Goal: Task Accomplishment & Management: Manage account settings

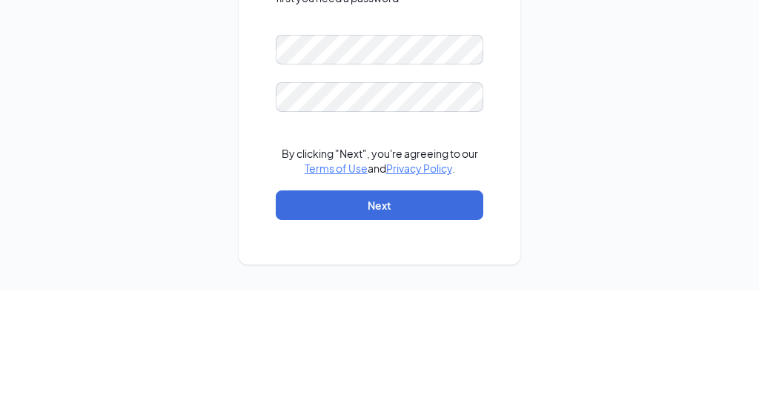
scroll to position [64, 0]
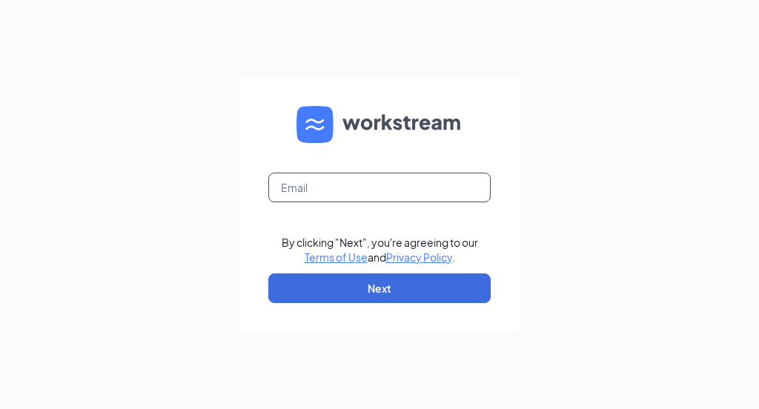
click at [450, 199] on input "text" at bounding box center [379, 188] width 222 height 30
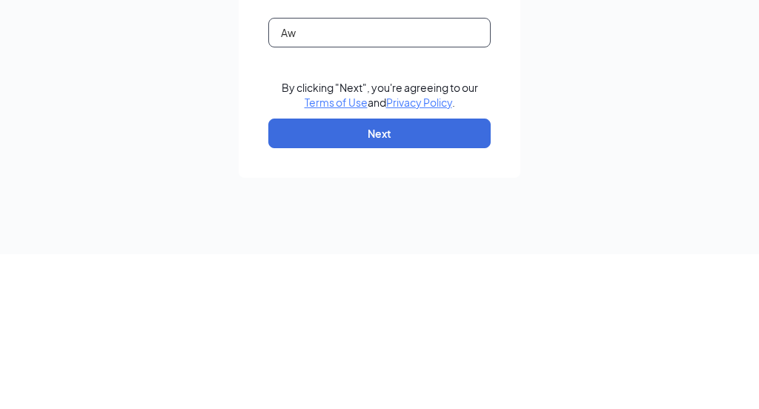
type input "A"
type input "[EMAIL_ADDRESS][DOMAIN_NAME]"
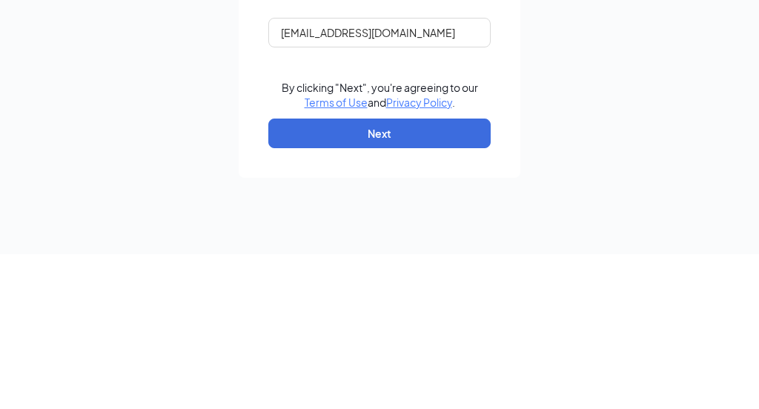
click at [471, 273] on button "Next" at bounding box center [379, 288] width 222 height 30
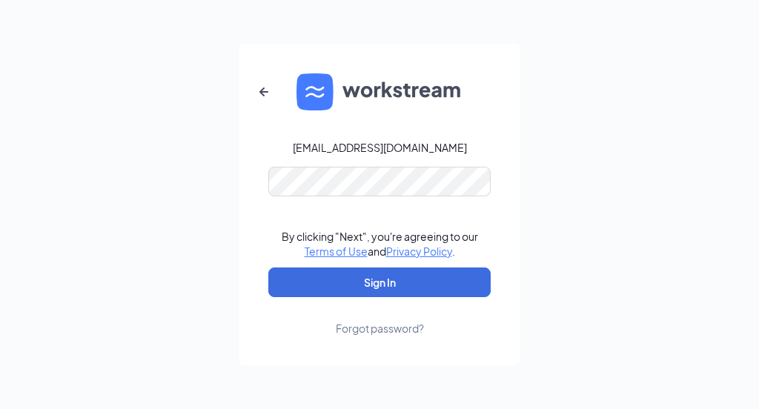
click at [379, 283] on button "Sign In" at bounding box center [379, 283] width 222 height 30
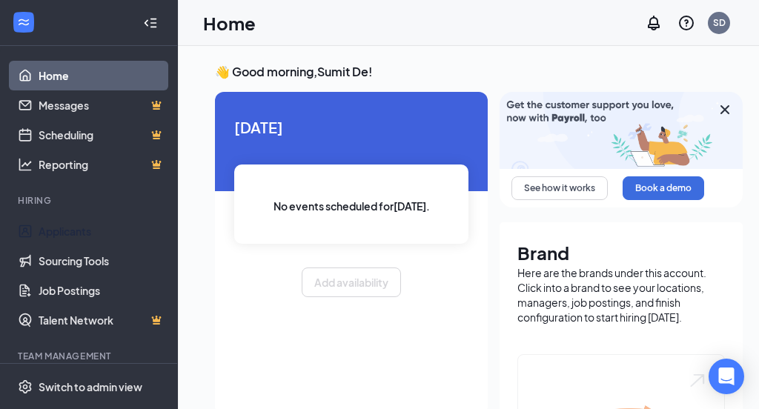
click at [54, 236] on link "Applicants" at bounding box center [102, 231] width 127 height 30
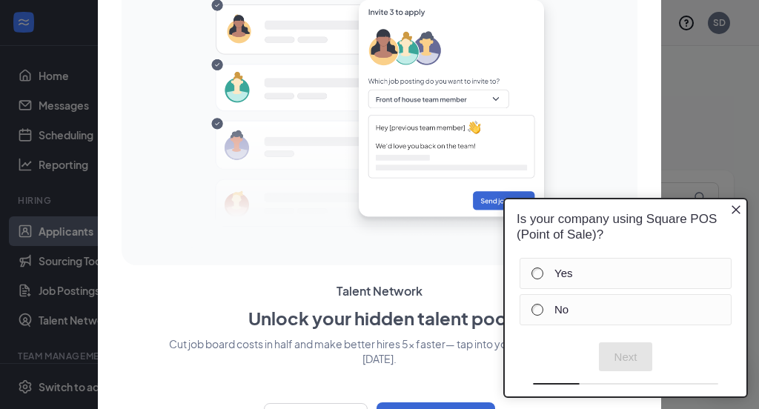
click at [663, 257] on div at bounding box center [379, 204] width 759 height 409
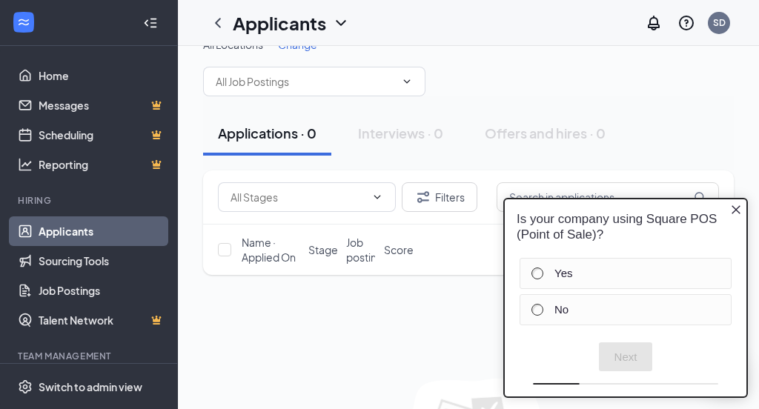
click at [740, 209] on icon "Close button" at bounding box center [736, 210] width 12 height 12
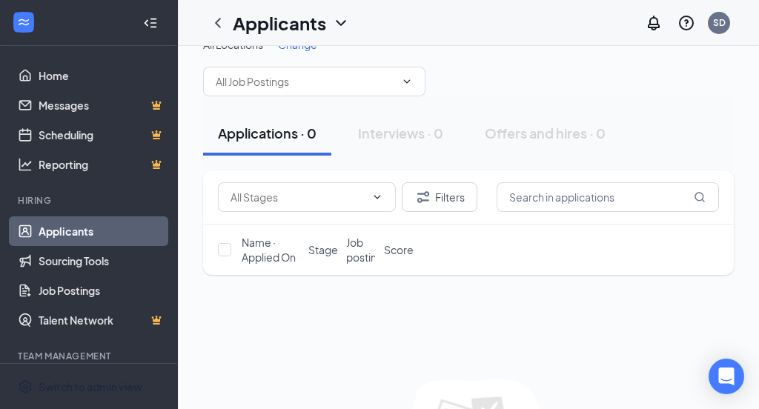
click at [91, 394] on div "Switch to admin view" at bounding box center [91, 386] width 104 height 15
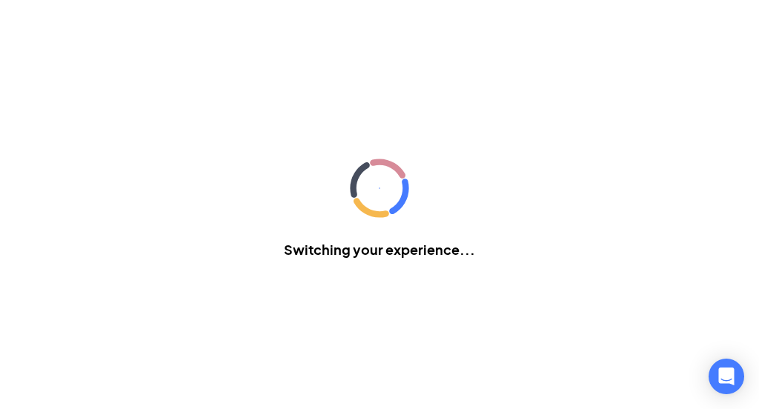
scroll to position [64, 0]
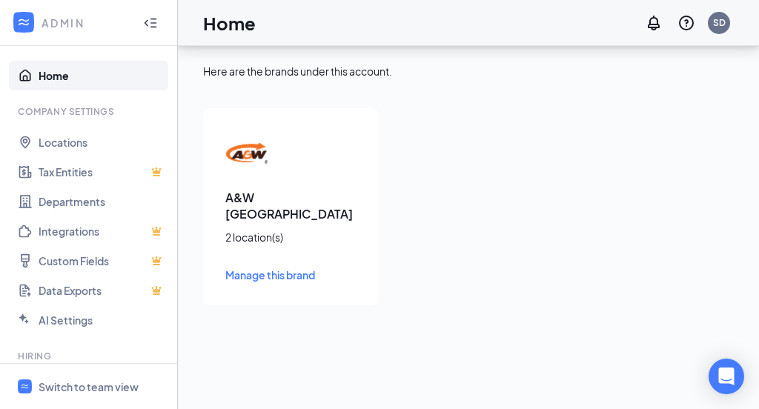
click at [239, 268] on span "Manage this brand" at bounding box center [270, 274] width 90 height 13
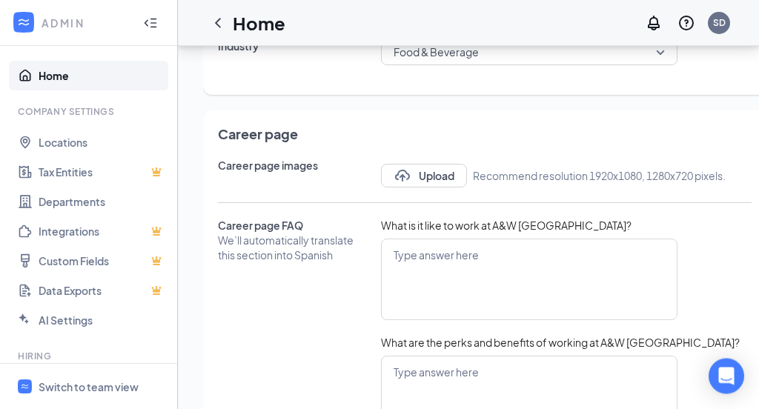
scroll to position [595, 0]
click at [757, 320] on div "Career page Career page images Upload Recommend resolution 1920x1080, 1280x720 …" at bounding box center [484, 353] width 563 height 489
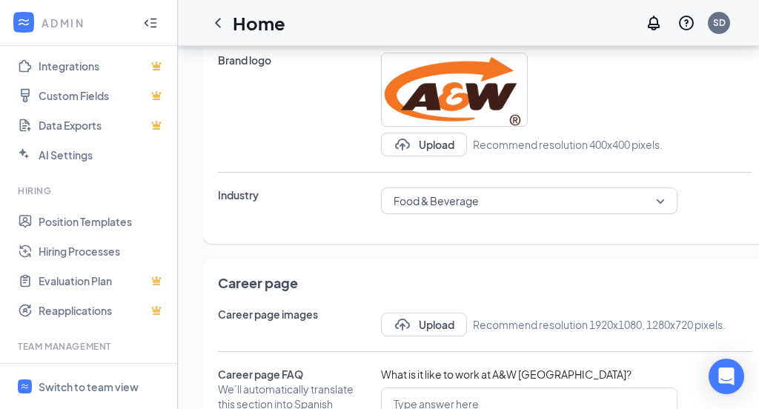
scroll to position [445, 0]
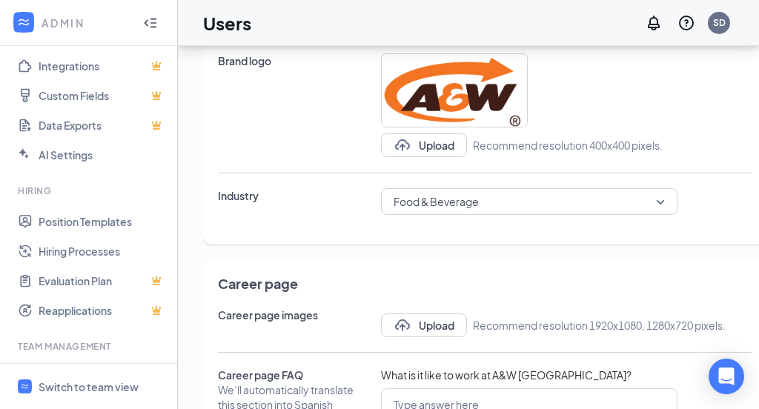
type textarea "Working with A&W is more than just sharing a love of great burgers. By joining …"
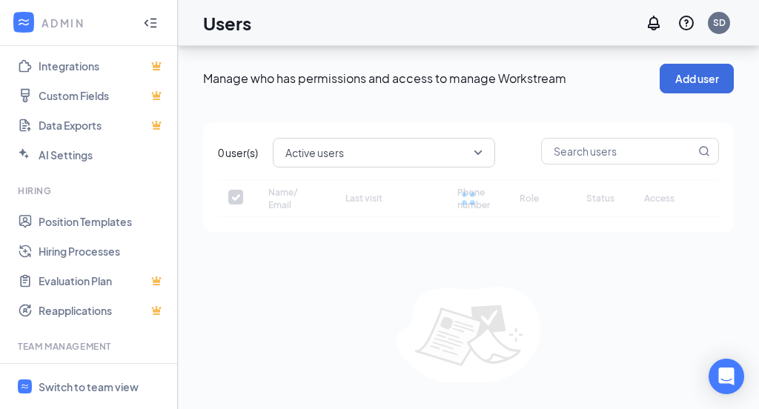
scroll to position [131, 0]
checkbox input "false"
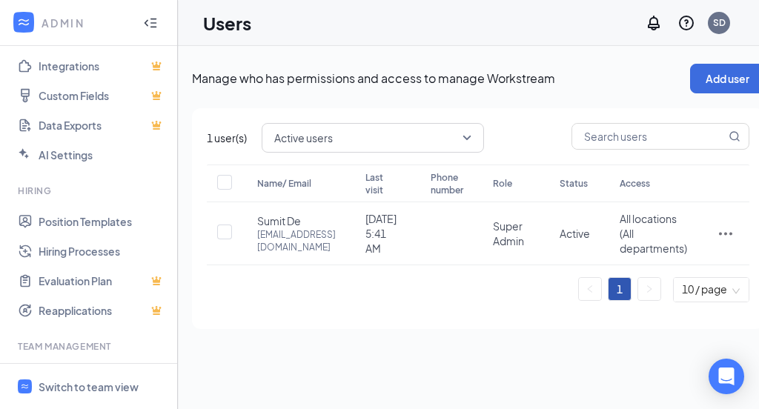
scroll to position [0, 6]
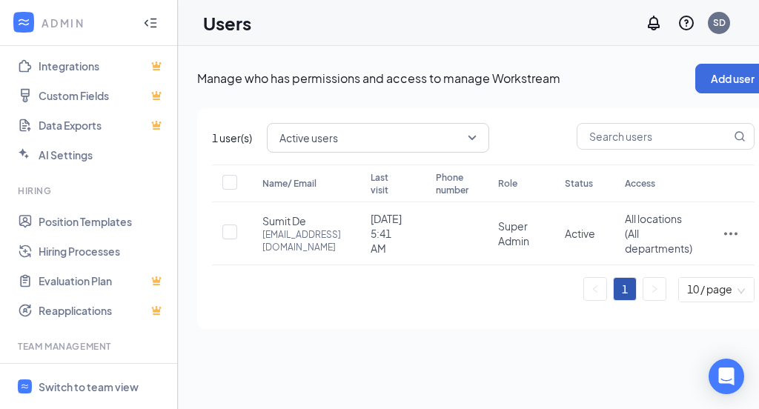
click at [721, 17] on div "SD" at bounding box center [719, 22] width 13 height 13
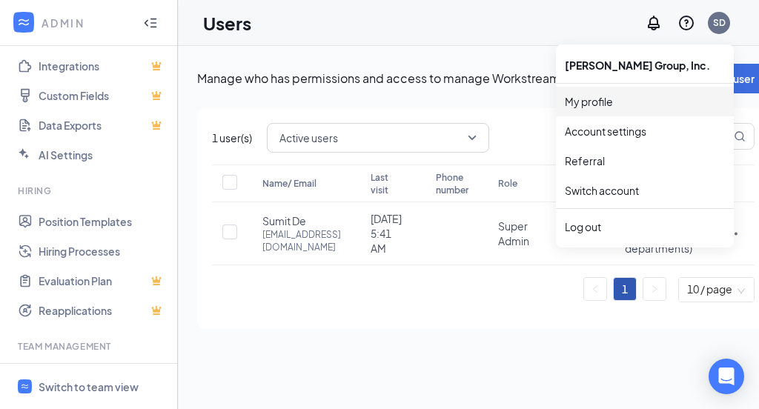
click at [601, 102] on link "My profile" at bounding box center [645, 101] width 160 height 15
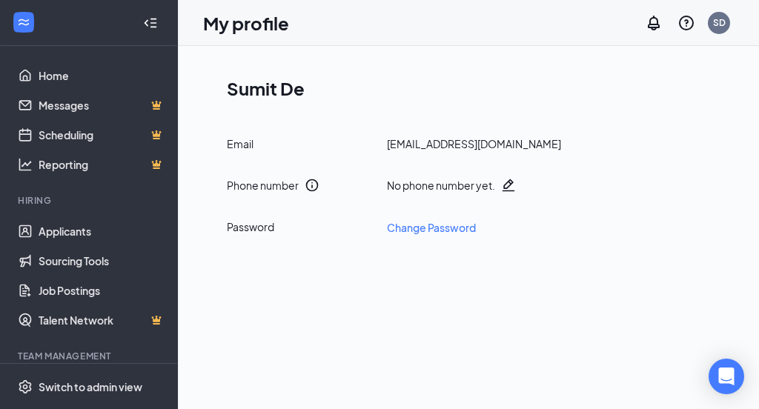
click at [720, 19] on div "SD" at bounding box center [719, 22] width 13 height 13
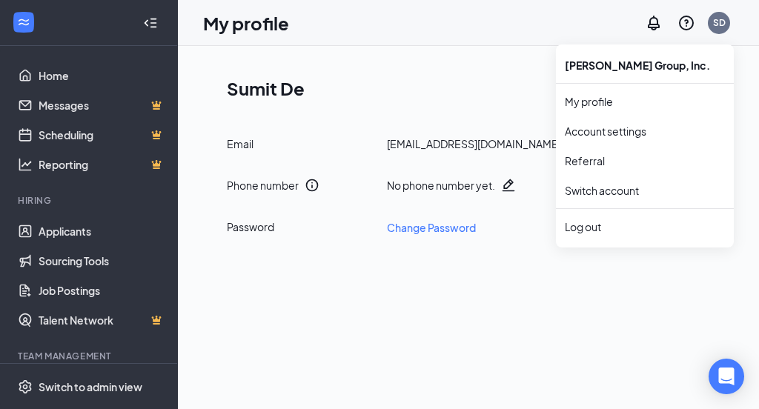
click at [599, 230] on div "Log out" at bounding box center [645, 226] width 160 height 15
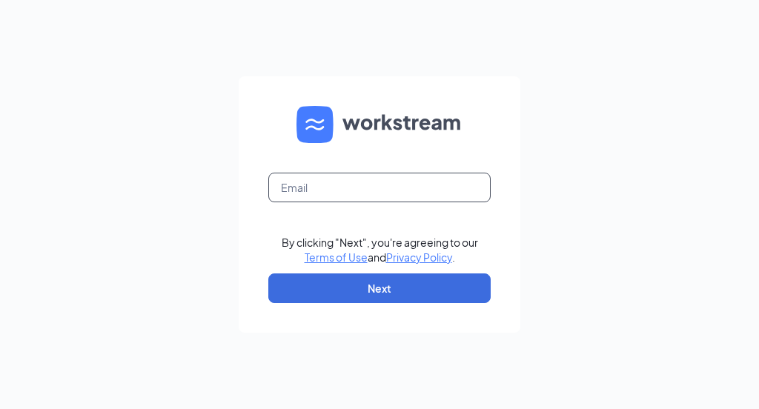
click at [475, 202] on input "text" at bounding box center [379, 188] width 222 height 30
